Goal: Task Accomplishment & Management: Use online tool/utility

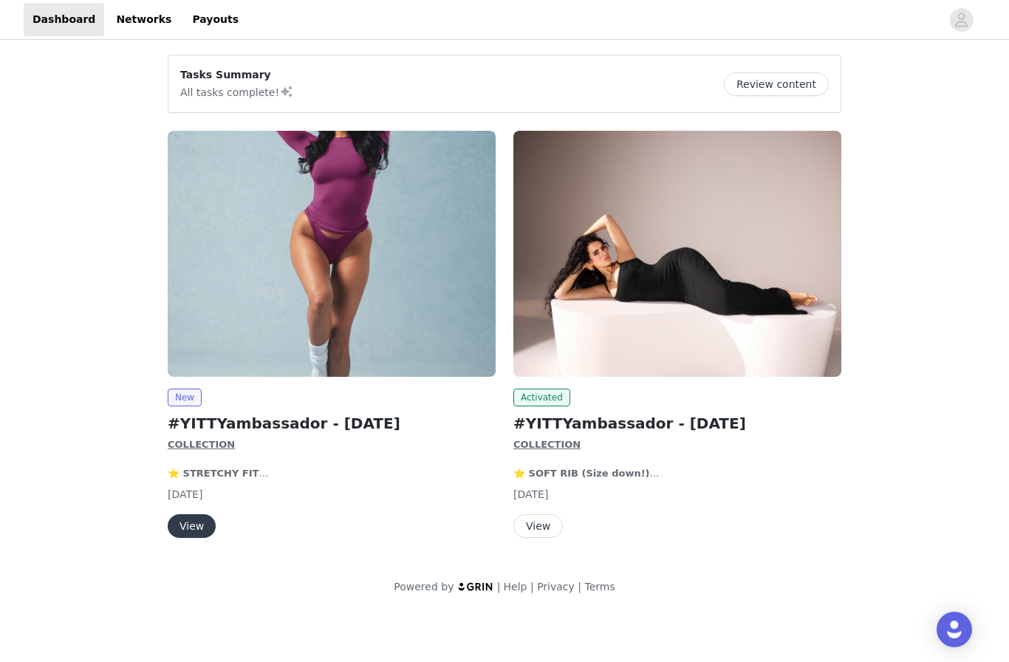
click at [533, 520] on button "View" at bounding box center [539, 526] width 50 height 24
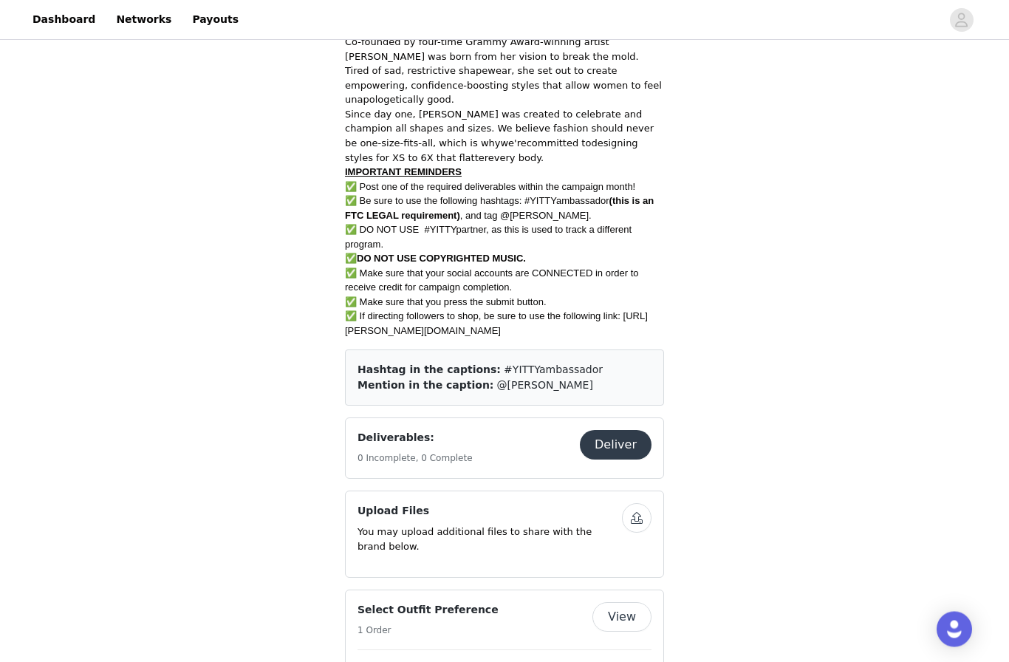
scroll to position [559, 0]
click at [625, 430] on button "Deliver" at bounding box center [616, 445] width 72 height 30
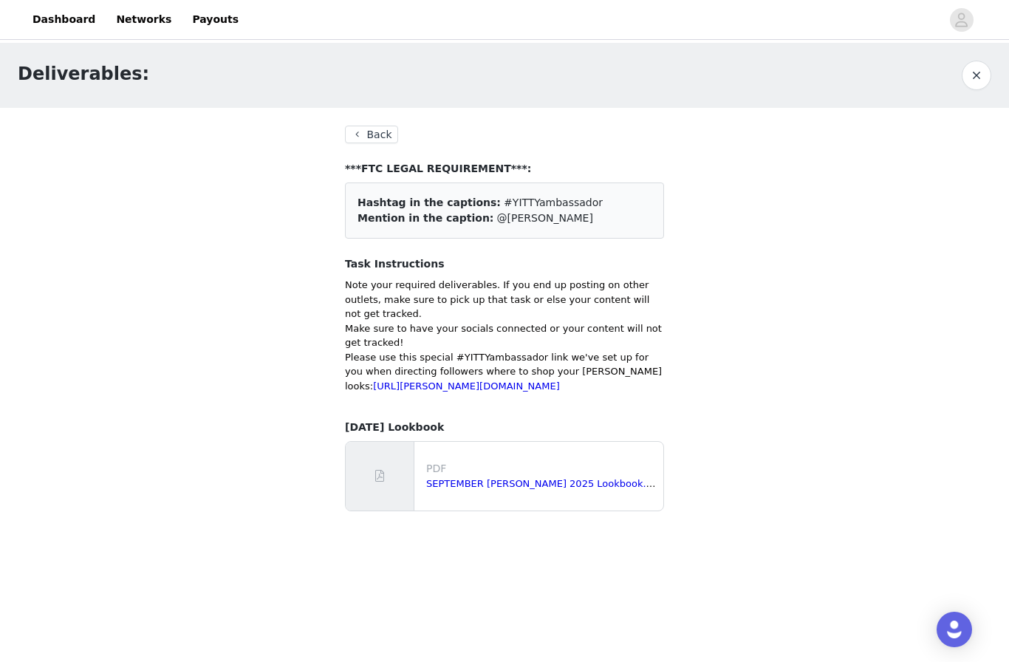
drag, startPoint x: 482, startPoint y: 200, endPoint x: 588, endPoint y: 202, distance: 105.7
click at [588, 202] on div "Hashtag in the captions: #YITTYambassador" at bounding box center [505, 203] width 294 height 16
copy div "#YITTYambassador"
click at [367, 136] on button "Back" at bounding box center [371, 135] width 53 height 18
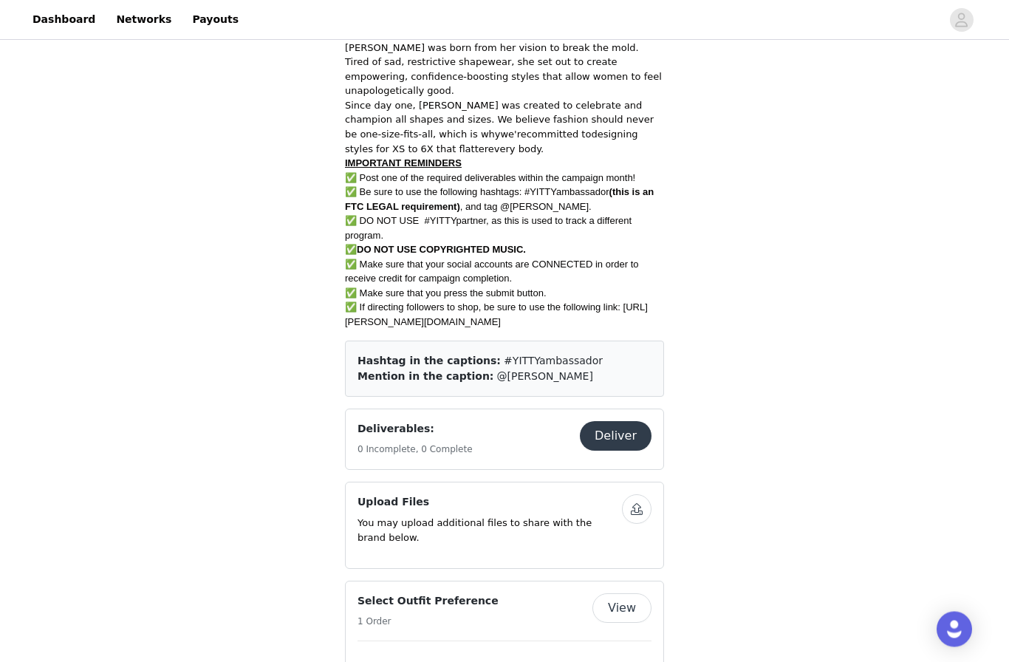
scroll to position [568, 0]
click at [639, 495] on button "button" at bounding box center [637, 509] width 30 height 30
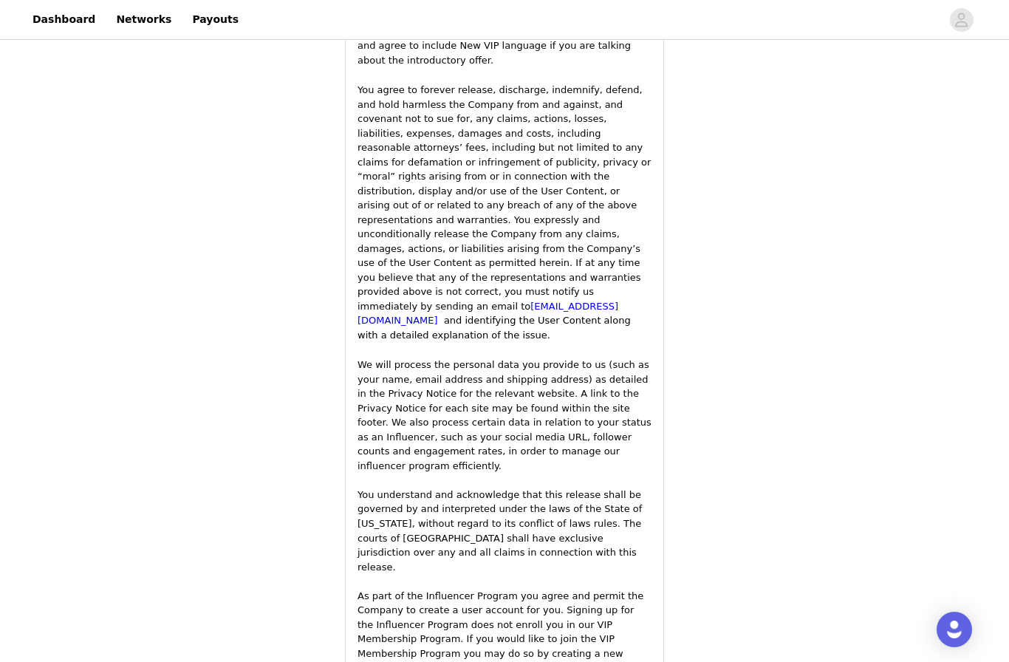
scroll to position [2620, 0]
